Goal: Go to known website: Access a specific website the user already knows

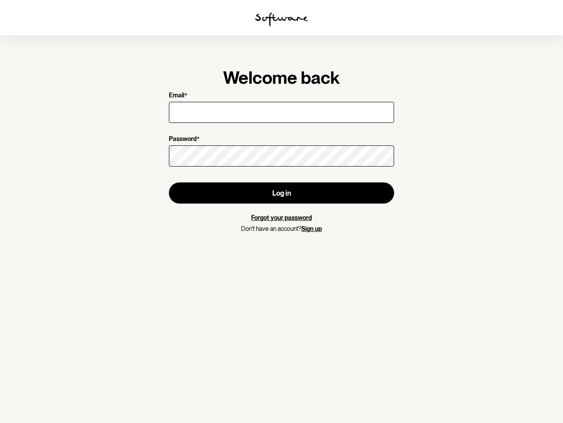
click at [282, 19] on img at bounding box center [281, 19] width 53 height 14
